Goal: Task Accomplishment & Management: Manage account settings

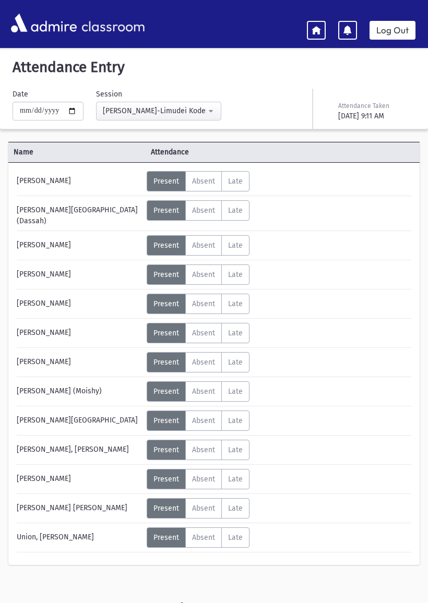
click at [317, 26] on icon at bounding box center [316, 29] width 9 height 9
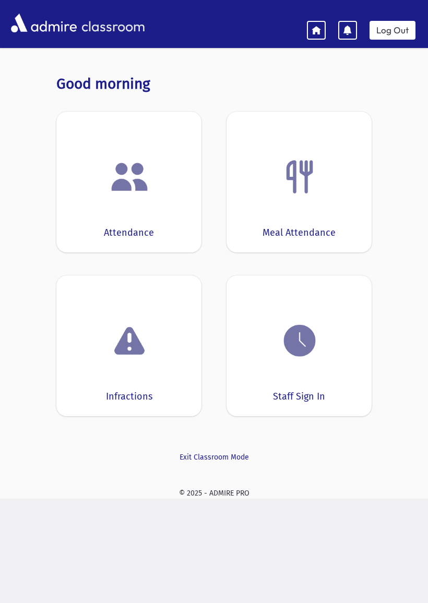
click at [306, 334] on img at bounding box center [300, 341] width 40 height 40
click at [113, 226] on div "Attendance" at bounding box center [129, 233] width 50 height 14
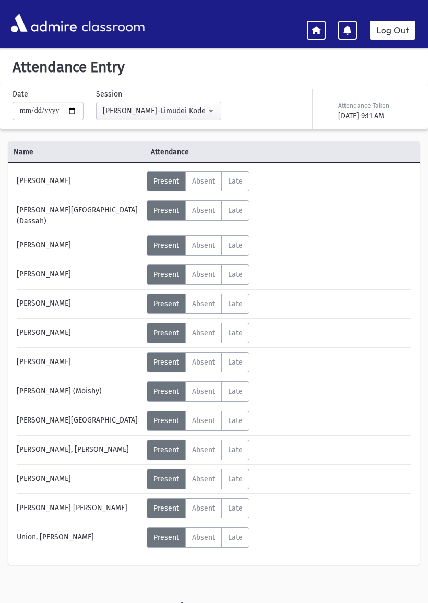
click at [396, 31] on link "Log Out" at bounding box center [393, 30] width 46 height 19
